Goal: Task Accomplishment & Management: Use online tool/utility

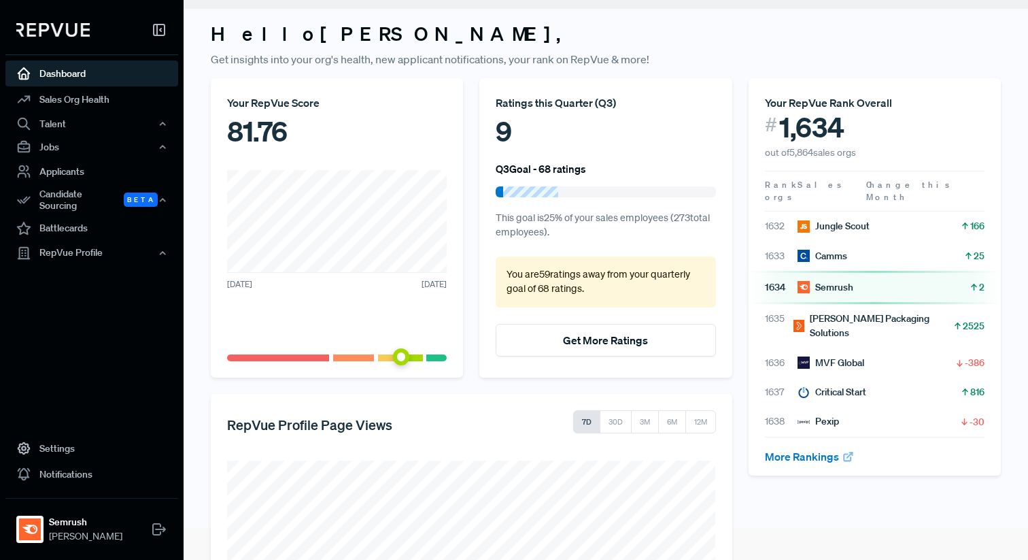
scroll to position [48, 0]
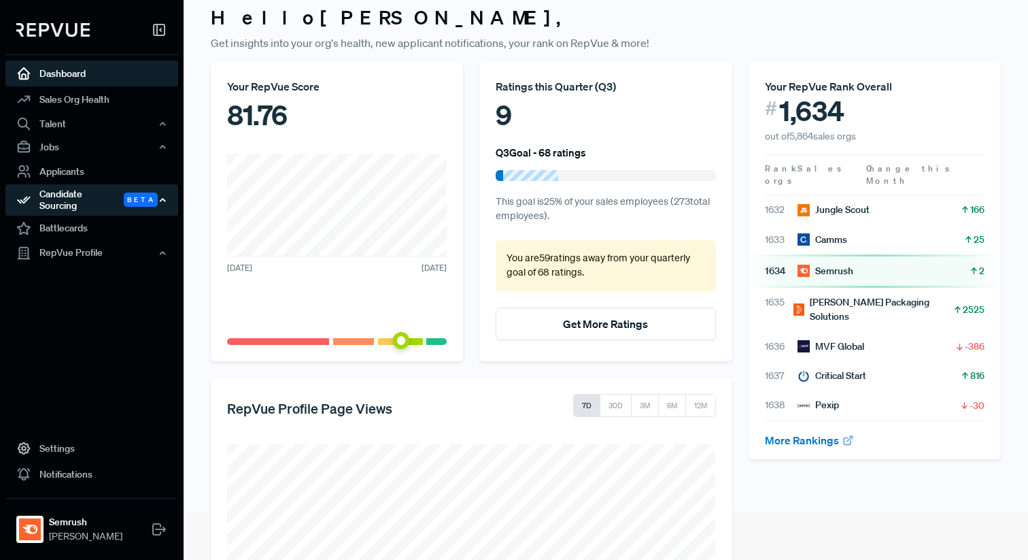
click at [100, 194] on div "Candidate Sourcing Beta" at bounding box center [91, 199] width 173 height 31
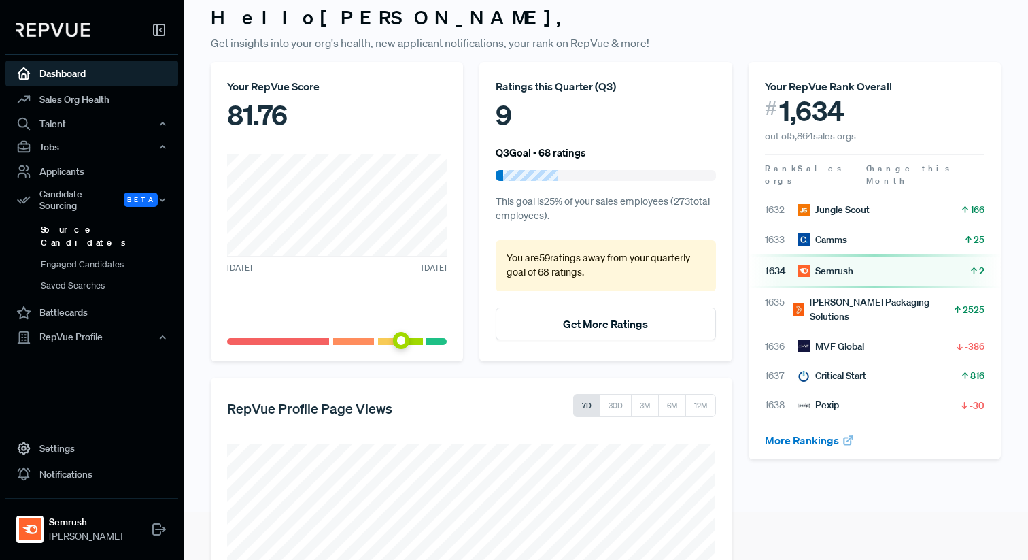
click at [101, 222] on link "Source Candidates" at bounding box center [110, 236] width 173 height 35
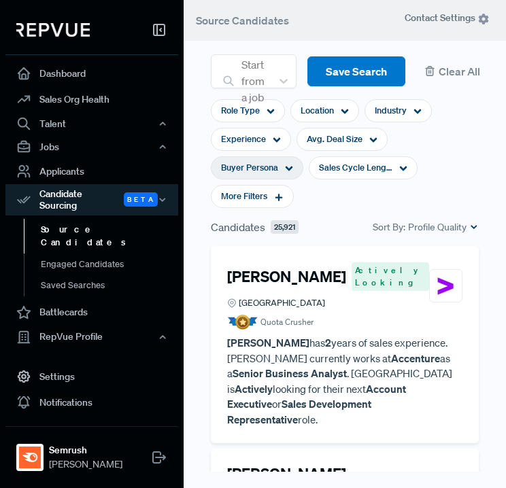
click at [279, 169] on div "Buyer Persona" at bounding box center [257, 167] width 92 height 23
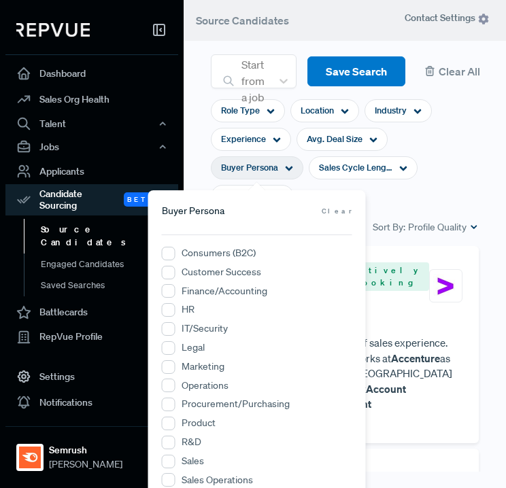
drag, startPoint x: 279, startPoint y: 169, endPoint x: 226, endPoint y: 182, distance: 53.8
click at [226, 182] on section "Role Type Location Industry Experience Avg. Deal Size Buyer Persona Sales Cycle…" at bounding box center [345, 153] width 268 height 131
click at [167, 366] on input "Marketing" at bounding box center [169, 367] width 14 height 14
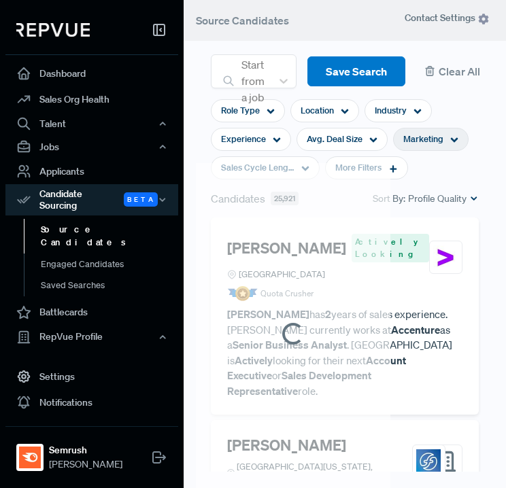
click at [443, 163] on body "Dashboard Sales Org Health Talent Talent Data Talent Profiles Talent Competitor…" at bounding box center [253, 244] width 506 height 488
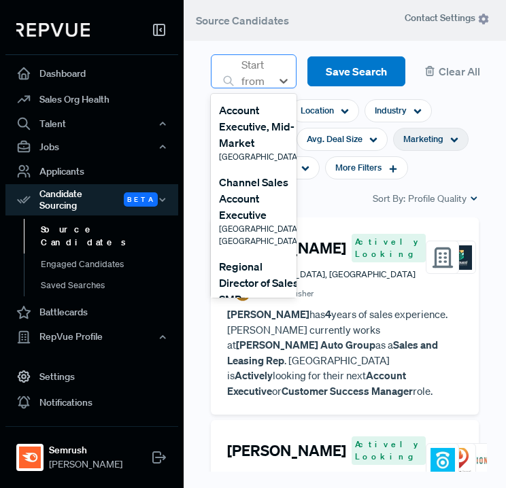
click at [268, 65] on div "Start from a job" at bounding box center [253, 81] width 37 height 52
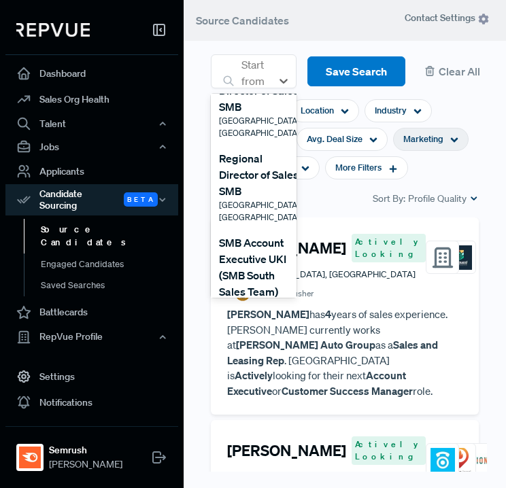
scroll to position [290, 0]
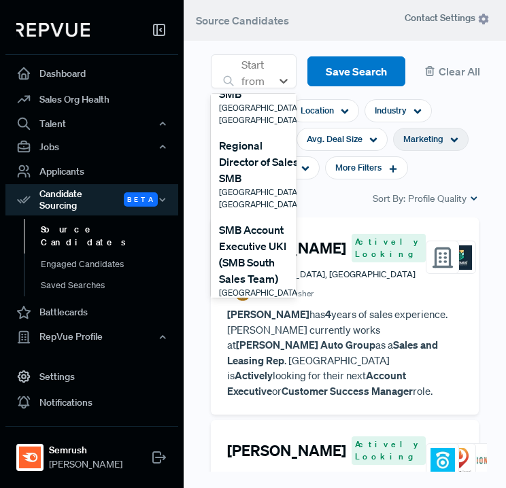
click at [262, 222] on div "SMB Account Executive UKI (SMB South Sales Team)" at bounding box center [259, 254] width 81 height 65
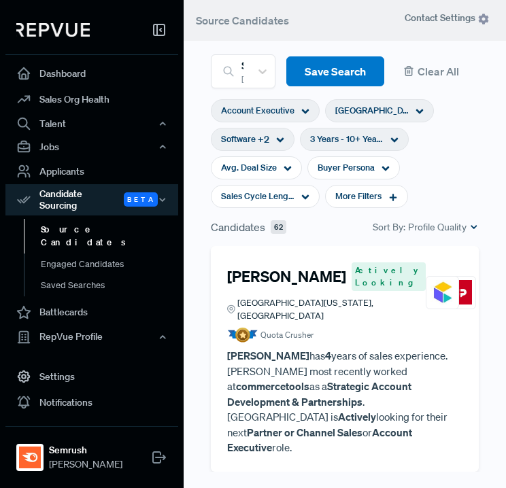
click at [390, 142] on icon at bounding box center [394, 140] width 8 height 8
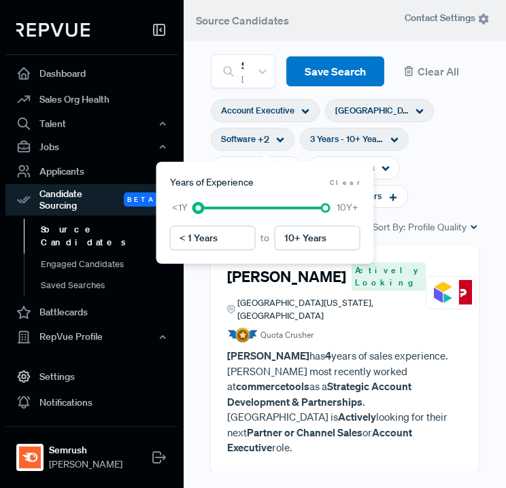
type input "1 Year"
drag, startPoint x: 235, startPoint y: 207, endPoint x: 207, endPoint y: 206, distance: 27.9
click at [207, 206] on div at bounding box center [210, 208] width 10 height 10
type input "6 Years"
drag, startPoint x: 323, startPoint y: 206, endPoint x: 267, endPoint y: 207, distance: 55.8
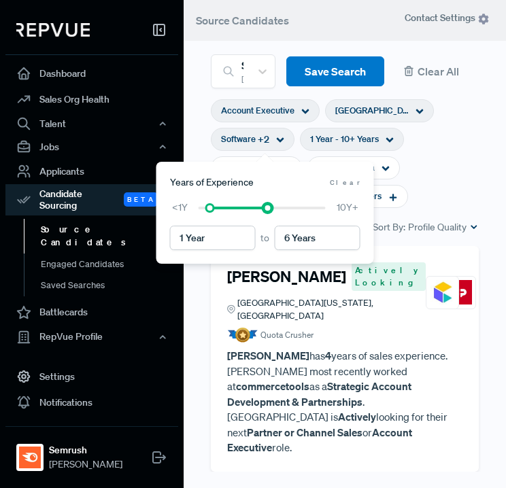
click at [267, 207] on div at bounding box center [268, 208] width 10 height 10
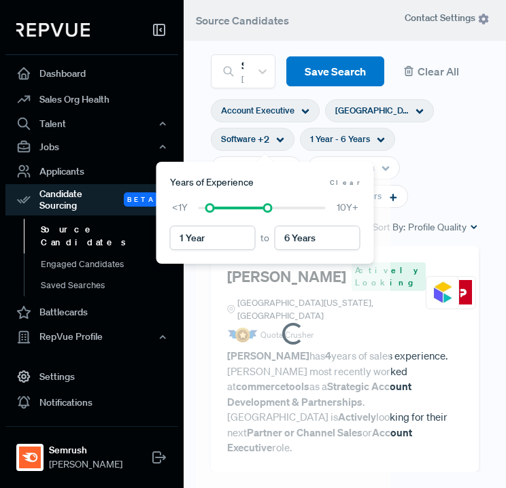
click at [444, 162] on section "Account Executive Ireland Software + 2 1 Year - 6 Years Avg. Deal Size Buyer Pe…" at bounding box center [345, 153] width 268 height 131
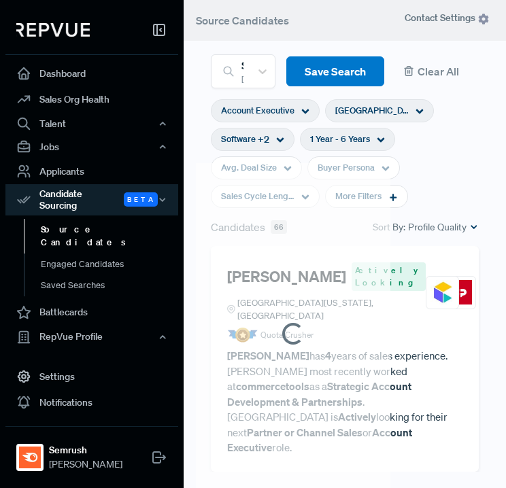
click at [362, 113] on div "[GEOGRAPHIC_DATA]" at bounding box center [379, 110] width 109 height 23
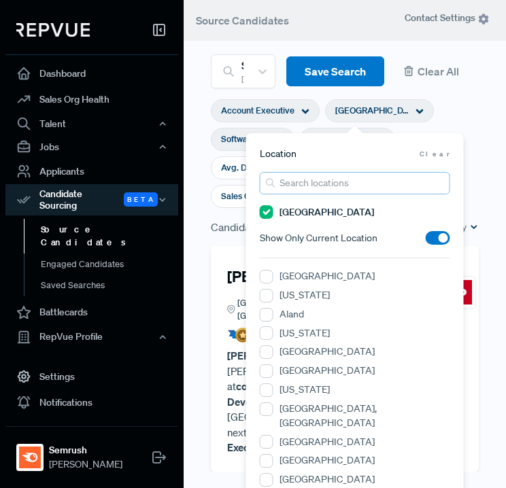
click at [329, 186] on input "search" at bounding box center [355, 183] width 190 height 22
type input "united"
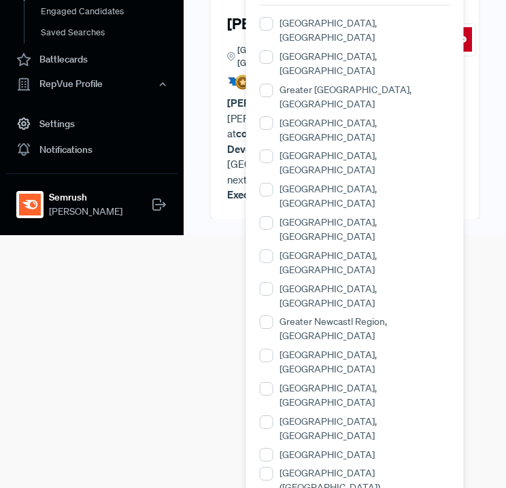
scroll to position [311, 0]
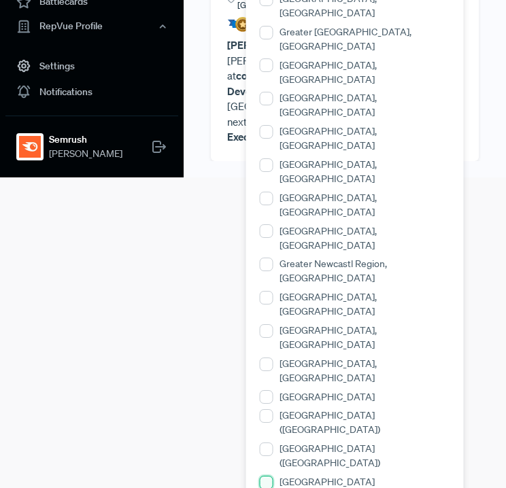
click at [267, 476] on \(Scotland\) "[GEOGRAPHIC_DATA] ([GEOGRAPHIC_DATA])" at bounding box center [267, 483] width 14 height 14
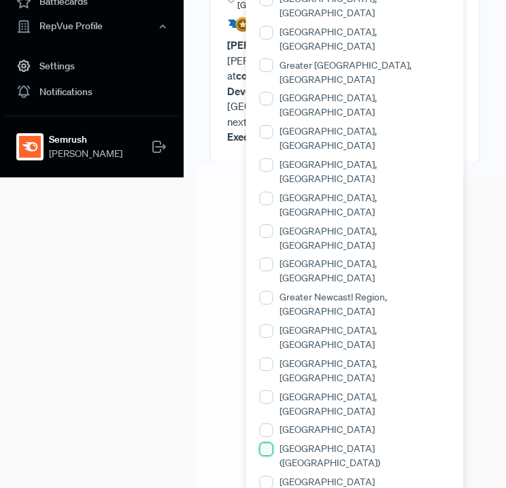
click at [264, 443] on \(England\) "[GEOGRAPHIC_DATA] ([GEOGRAPHIC_DATA])" at bounding box center [267, 450] width 14 height 14
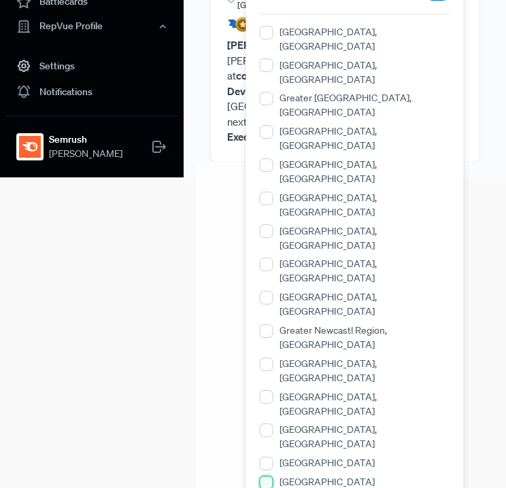
click at [264, 476] on Ireland\) "[GEOGRAPHIC_DATA] ([GEOGRAPHIC_DATA])" at bounding box center [267, 483] width 14 height 14
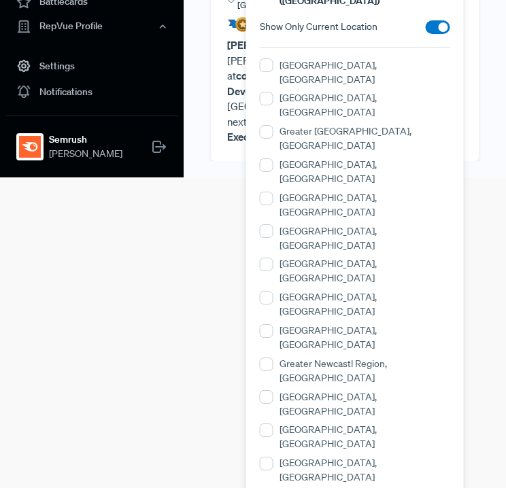
scroll to position [0, 0]
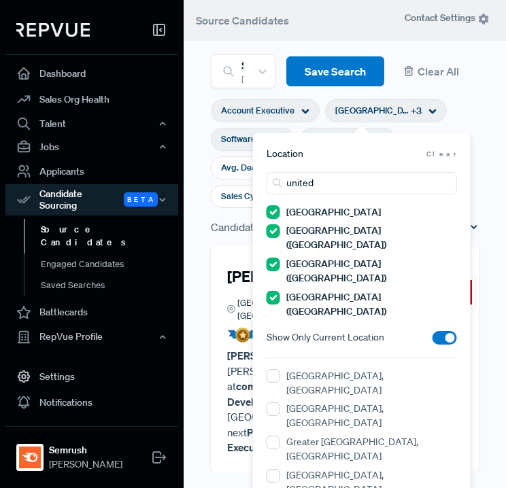
click at [445, 119] on section "Account Executive [GEOGRAPHIC_DATA] + 3 Software + 2 1 Year - 6 Years Avg. Deal…" at bounding box center [345, 153] width 268 height 131
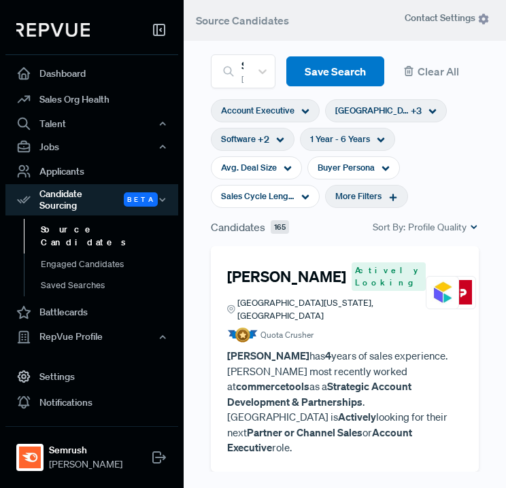
click at [379, 199] on span "More Filters" at bounding box center [358, 196] width 46 height 13
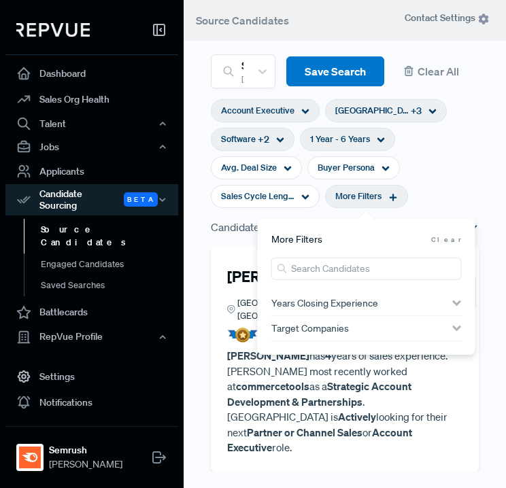
click at [369, 330] on div "Target Companies" at bounding box center [366, 328] width 190 height 11
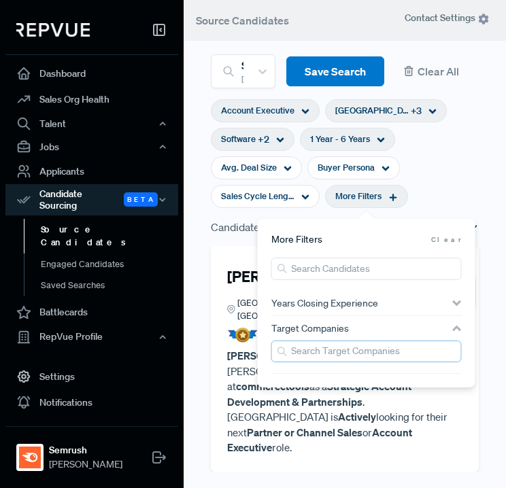
click at [350, 353] on input "search" at bounding box center [366, 352] width 190 height 22
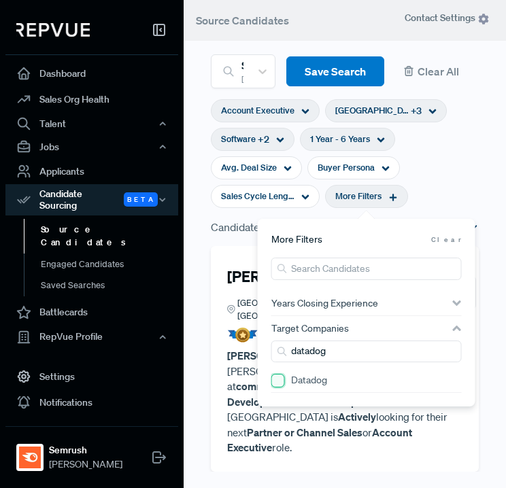
click at [283, 385] on input "Datadog" at bounding box center [278, 381] width 14 height 14
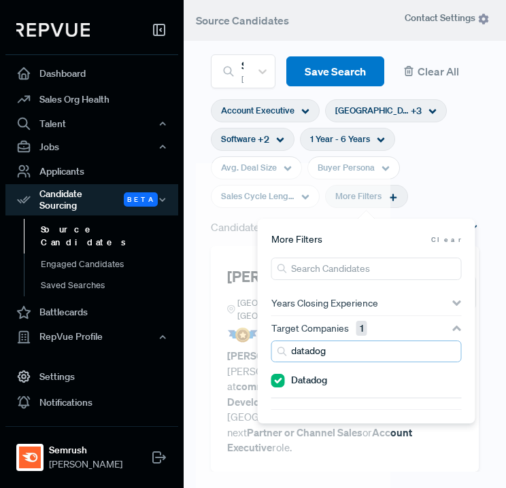
click at [353, 354] on input "datadog" at bounding box center [366, 352] width 190 height 22
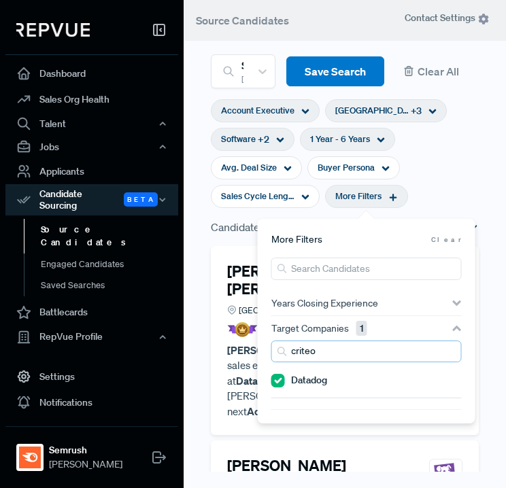
type input "criteo"
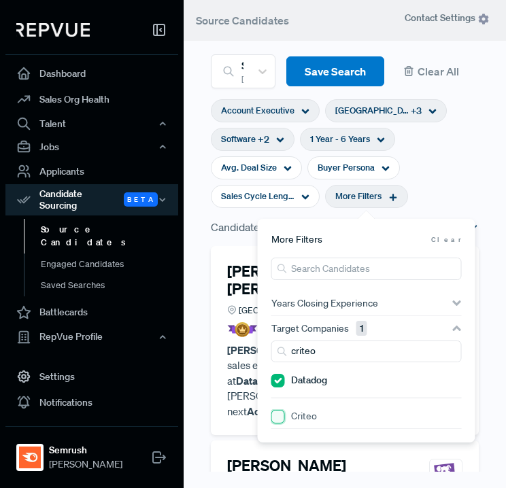
click at [277, 422] on input "Criteo" at bounding box center [278, 417] width 14 height 14
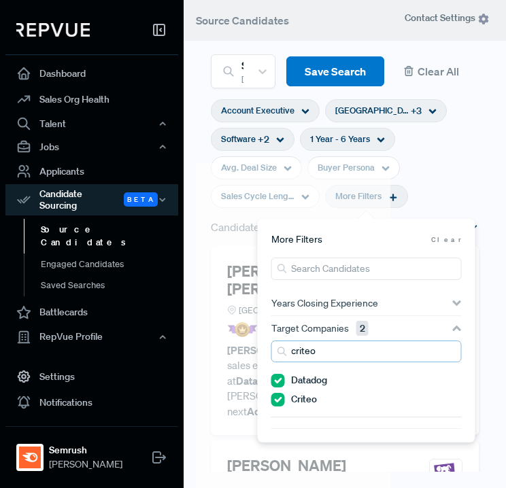
click at [329, 357] on input "criteo" at bounding box center [366, 352] width 190 height 22
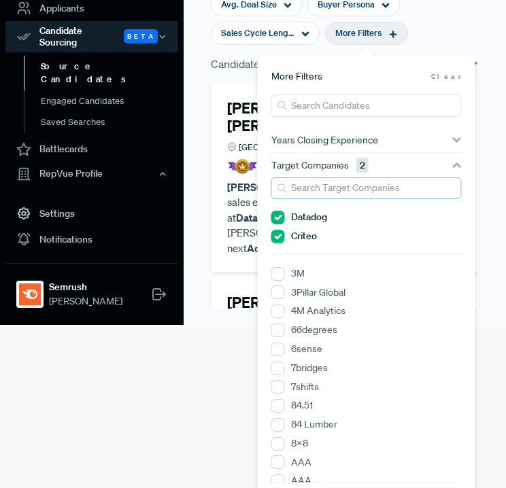
scroll to position [379, 0]
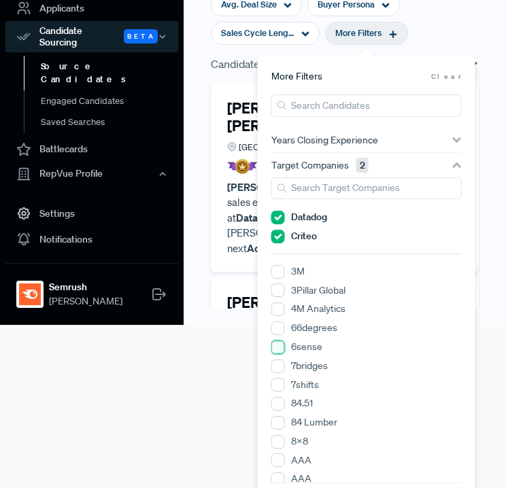
click at [279, 345] on input "6sense" at bounding box center [278, 348] width 14 height 14
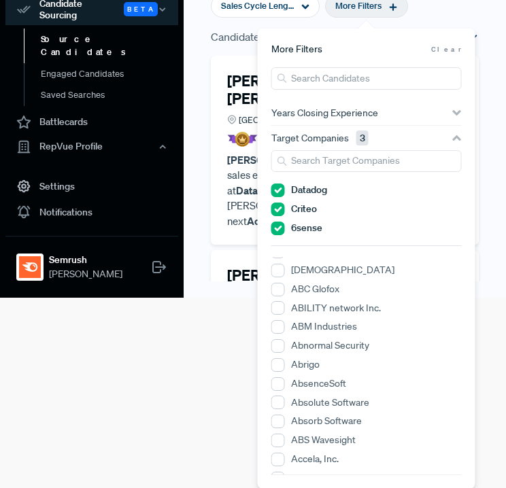
scroll to position [728, 0]
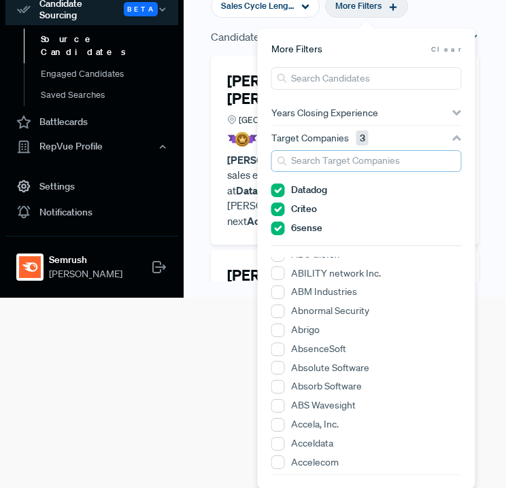
click at [333, 163] on input "search" at bounding box center [366, 161] width 190 height 22
click at [208, 286] on main "Source Candidates SMB Account Executive UKI (SMB South Sales Team) [GEOGRAPHIC_…" at bounding box center [345, 54] width 322 height 488
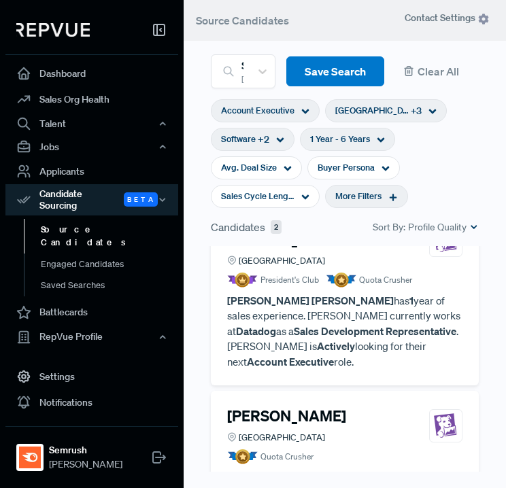
scroll to position [32, 0]
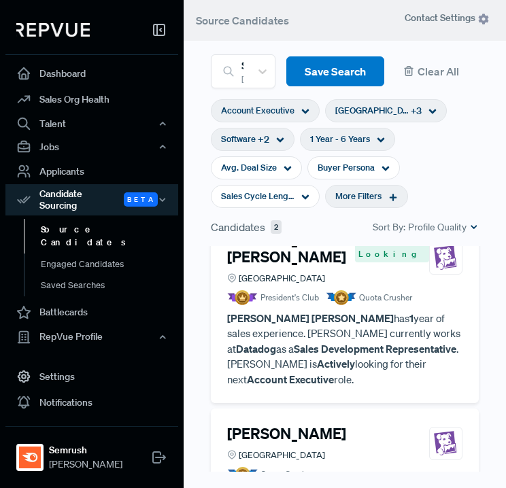
click at [385, 198] on div "More Filters" at bounding box center [366, 196] width 83 height 23
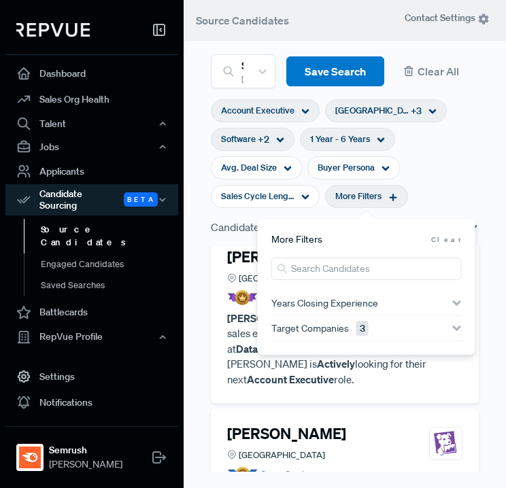
click at [345, 256] on section "More Filters Clear Years Closing Experience < 1 Years to 10+ Years <1Y 10Y+ Tar…" at bounding box center [366, 287] width 190 height 109
click at [349, 265] on input "search" at bounding box center [366, 269] width 190 height 22
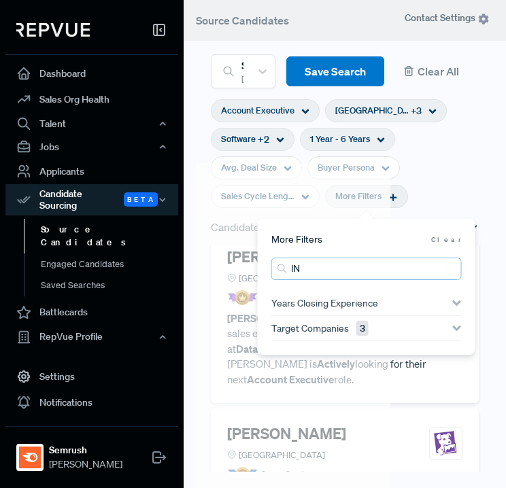
type input "l"
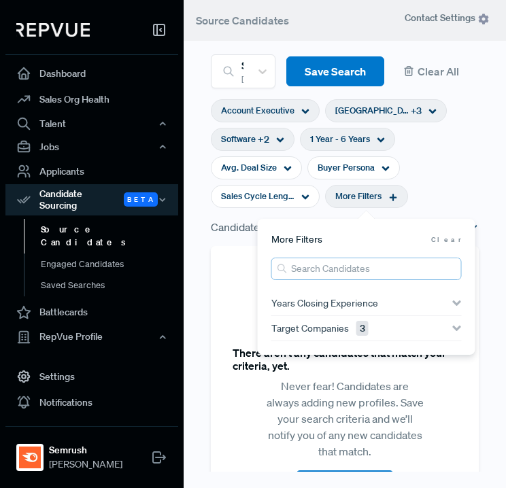
type input "l"
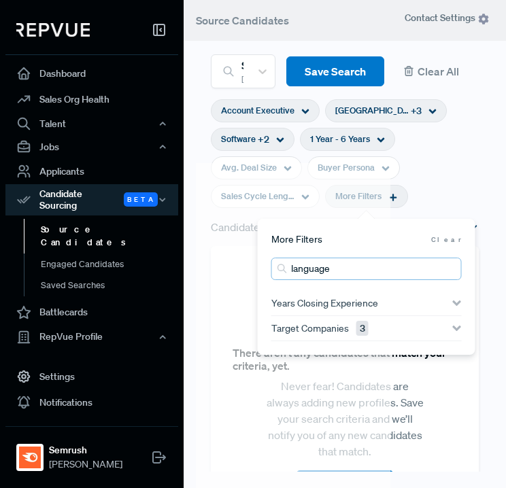
type input "language"
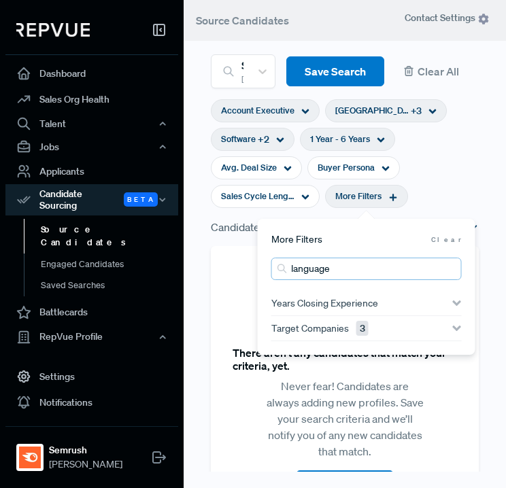
click at [448, 274] on input "language" at bounding box center [366, 269] width 190 height 22
click at [449, 270] on input "language" at bounding box center [366, 269] width 190 height 22
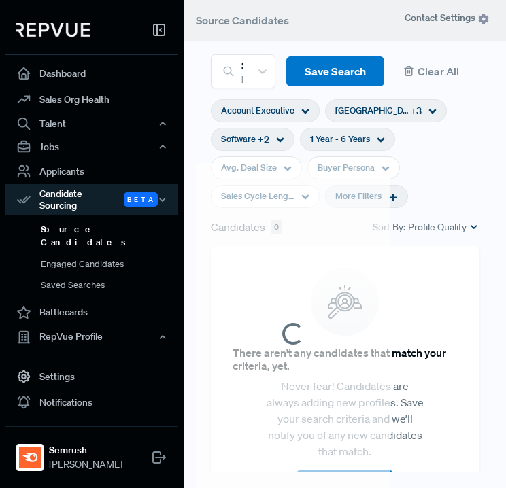
click at [449, 187] on section "Account Executive [GEOGRAPHIC_DATA] + 3 Software + 2 1 Year - 6 Years Avg. Deal…" at bounding box center [345, 153] width 268 height 131
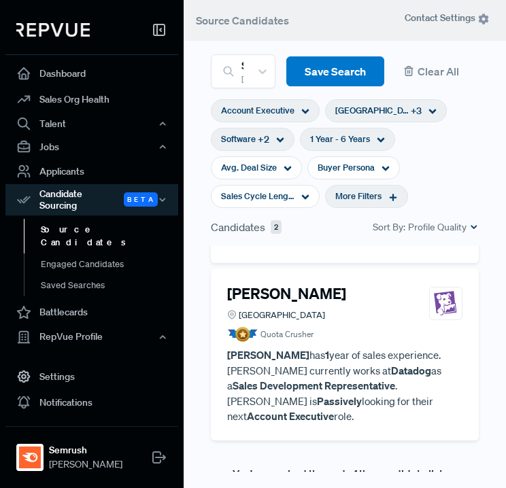
scroll to position [198, 0]
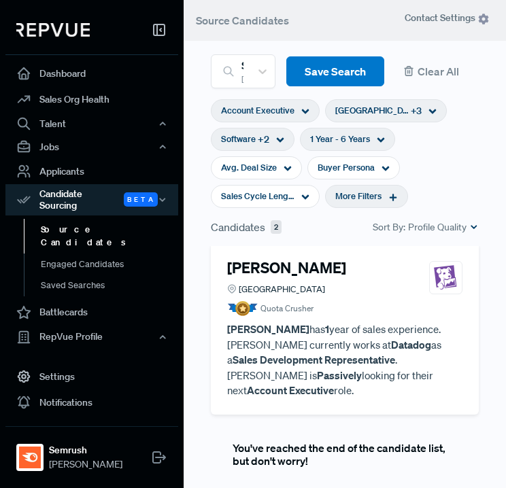
click at [400, 326] on p "[PERSON_NAME] has 1 year of sales experience. [PERSON_NAME] currently works at …" at bounding box center [344, 360] width 235 height 77
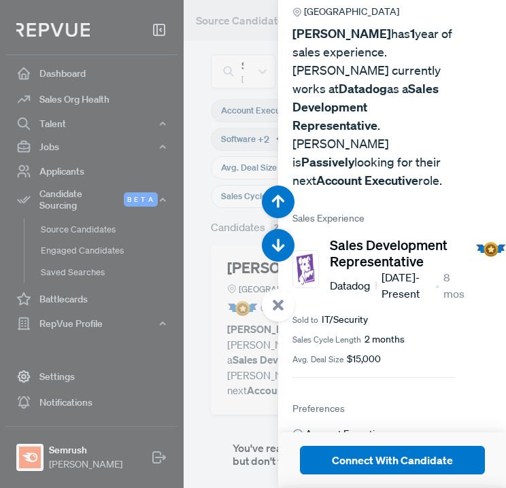
scroll to position [256, 20]
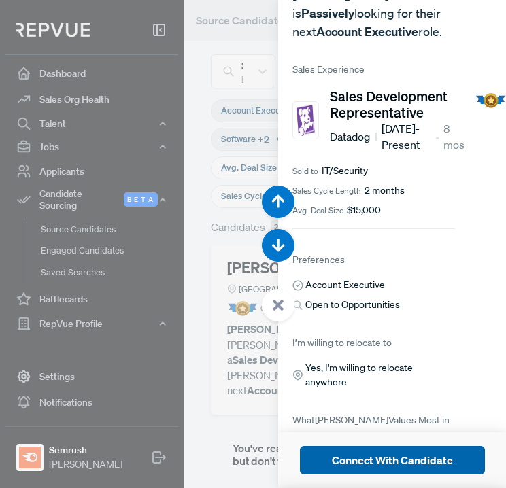
click at [376, 455] on button "Connect With Candidate" at bounding box center [392, 460] width 185 height 29
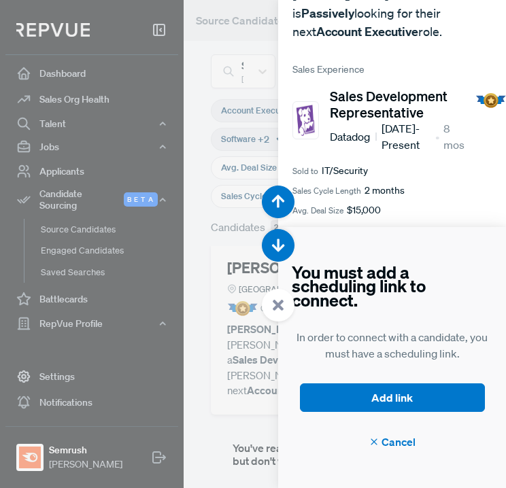
click at [386, 453] on article "You must add a scheduling link to connect. In order to connect with a candidate…" at bounding box center [392, 357] width 228 height 261
click at [386, 444] on span "Cancel" at bounding box center [392, 442] width 47 height 16
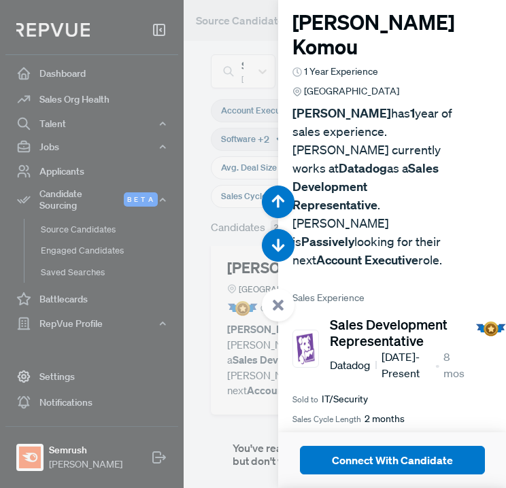
scroll to position [0, 20]
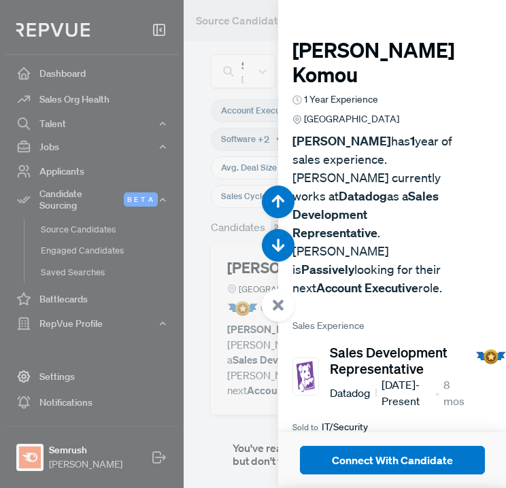
click at [237, 185] on div at bounding box center [253, 244] width 506 height 488
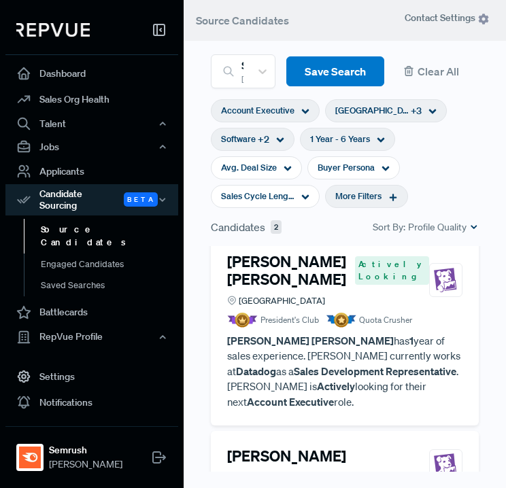
scroll to position [1, 0]
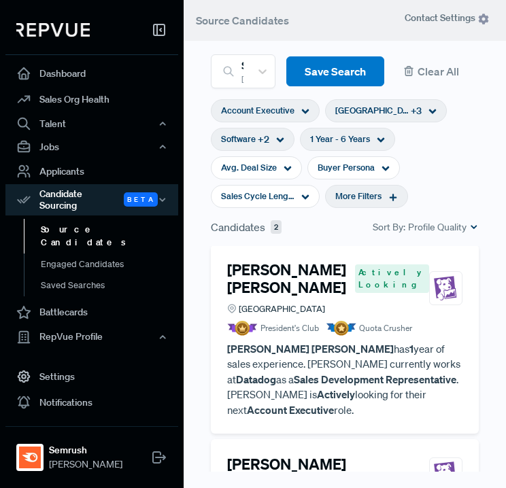
click at [339, 349] on strong "[PERSON_NAME] [PERSON_NAME]" at bounding box center [310, 349] width 167 height 14
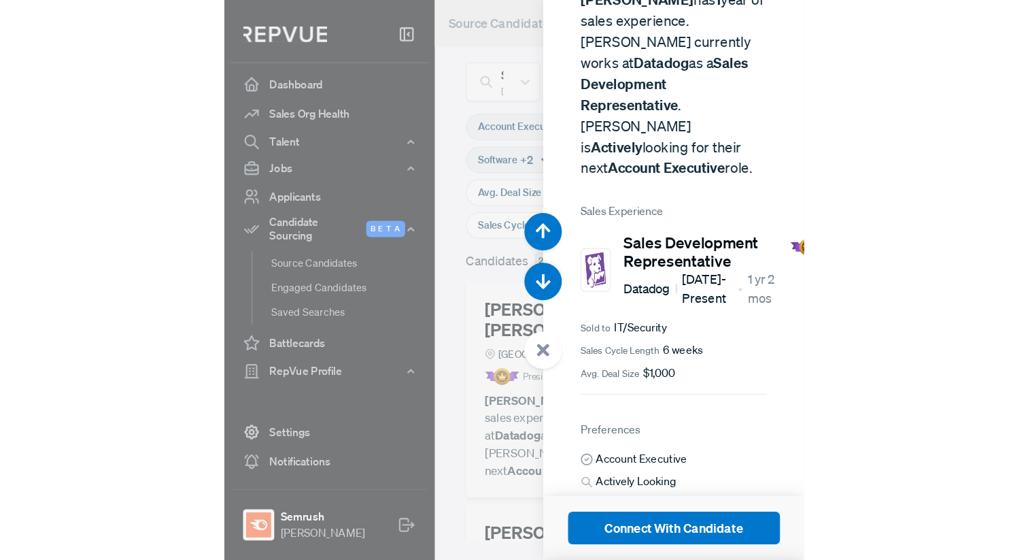
scroll to position [265, 0]
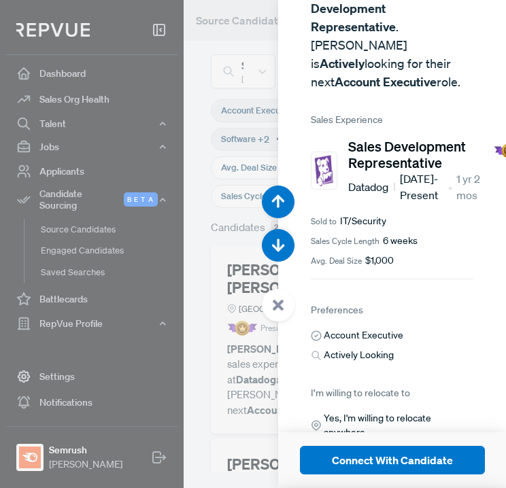
click at [224, 369] on div at bounding box center [253, 244] width 506 height 488
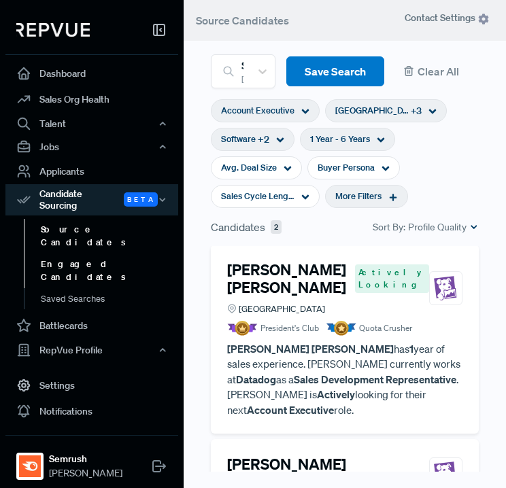
click at [85, 254] on link "Engaged Candidates" at bounding box center [110, 271] width 173 height 35
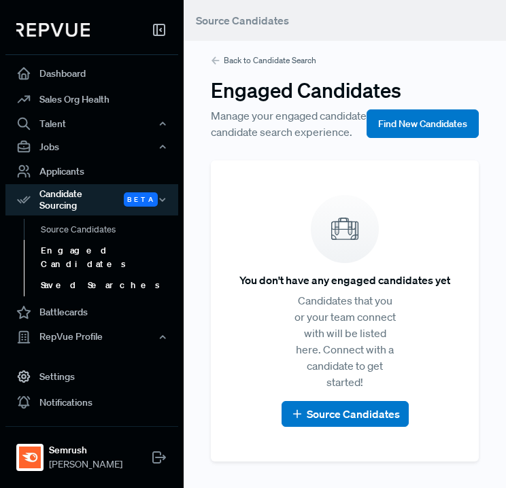
click at [88, 275] on link "Saved Searches" at bounding box center [110, 286] width 173 height 22
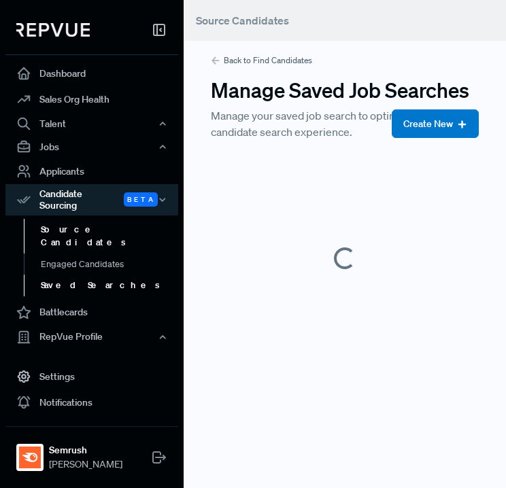
click at [87, 230] on link "Source Candidates" at bounding box center [110, 236] width 173 height 35
